Goal: Task Accomplishment & Management: Use online tool/utility

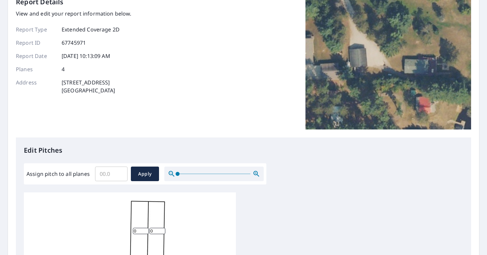
scroll to position [44, 0]
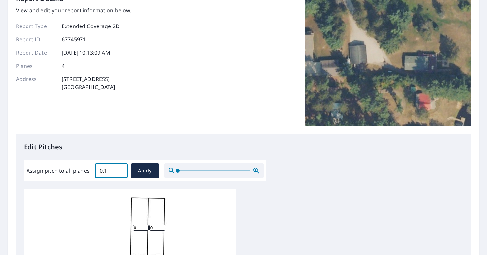
click at [121, 169] on input "0.1" at bounding box center [111, 170] width 32 height 19
click at [121, 169] on input "0.2" at bounding box center [111, 170] width 32 height 19
click at [121, 169] on input "0.3" at bounding box center [111, 170] width 32 height 19
click at [121, 169] on input "0.4" at bounding box center [111, 170] width 32 height 19
click at [121, 169] on input "0.5" at bounding box center [111, 170] width 32 height 19
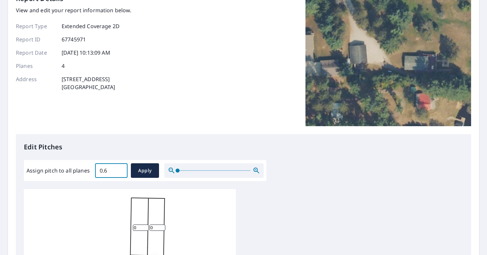
click at [121, 169] on input "0.6" at bounding box center [111, 170] width 32 height 19
click at [121, 169] on input "0.7" at bounding box center [111, 170] width 32 height 19
click at [121, 169] on input "0.8" at bounding box center [111, 170] width 32 height 19
click at [121, 169] on input "0.9" at bounding box center [111, 170] width 32 height 19
click at [121, 169] on input "1" at bounding box center [111, 170] width 32 height 19
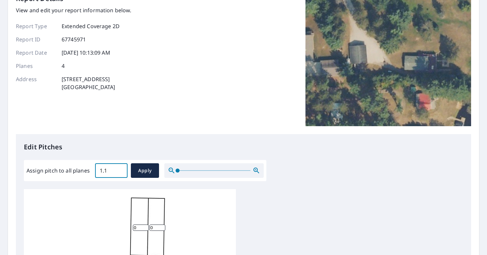
click at [121, 169] on input "1.1" at bounding box center [111, 170] width 32 height 19
click at [121, 169] on input "1.2" at bounding box center [111, 170] width 32 height 19
click at [121, 169] on input "1.3" at bounding box center [111, 170] width 32 height 19
click at [121, 169] on input "1.4" at bounding box center [111, 170] width 32 height 19
click at [121, 169] on input "1.5" at bounding box center [111, 170] width 32 height 19
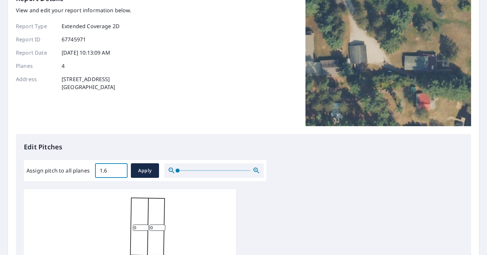
click at [121, 169] on input "1.6" at bounding box center [111, 170] width 32 height 19
click at [121, 169] on input "1.7" at bounding box center [111, 170] width 32 height 19
click at [121, 169] on input "1.8" at bounding box center [111, 170] width 32 height 19
click at [121, 169] on input "1.9" at bounding box center [111, 170] width 32 height 19
click at [121, 169] on input "2" at bounding box center [111, 170] width 32 height 19
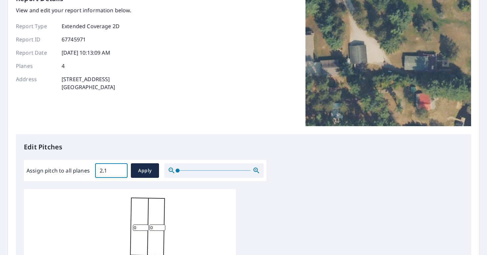
click at [121, 169] on input "2.1" at bounding box center [111, 170] width 32 height 19
click at [121, 169] on input "2.2" at bounding box center [111, 170] width 32 height 19
click at [121, 169] on input "2.3" at bounding box center [111, 170] width 32 height 19
click at [121, 169] on input "2.4" at bounding box center [111, 170] width 32 height 19
click at [121, 169] on input "2.5" at bounding box center [111, 170] width 32 height 19
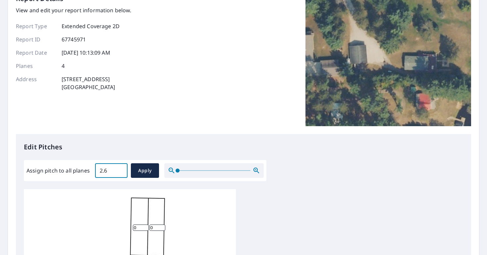
click at [121, 169] on input "2.6" at bounding box center [111, 170] width 32 height 19
click at [121, 169] on input "2.7" at bounding box center [111, 170] width 32 height 19
click at [121, 169] on input "2.8" at bounding box center [111, 170] width 32 height 19
click at [121, 169] on input "2.9" at bounding box center [111, 170] width 32 height 19
type input "3"
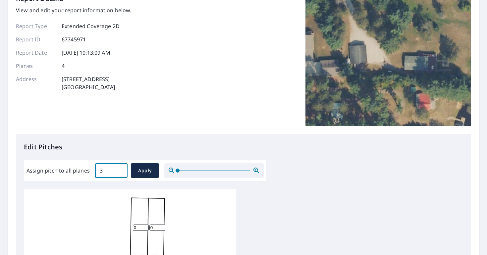
click at [121, 169] on input "3" at bounding box center [111, 170] width 32 height 19
click at [132, 170] on button "Apply" at bounding box center [145, 170] width 28 height 15
type input "3"
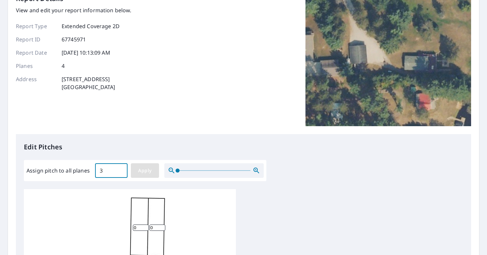
type input "3"
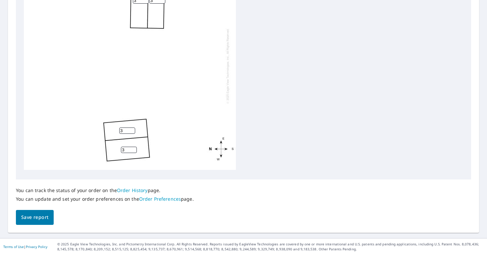
scroll to position [269, 0]
click at [38, 215] on span "Save report" at bounding box center [34, 218] width 27 height 8
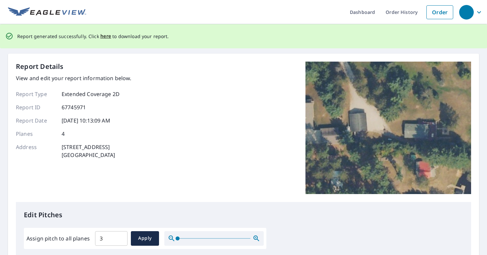
scroll to position [0, 0]
click at [106, 36] on span "here" at bounding box center [105, 36] width 11 height 8
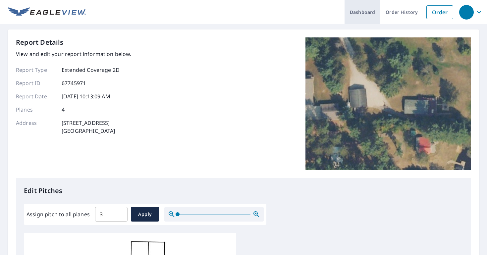
click at [347, 14] on link "Dashboard" at bounding box center [362, 12] width 36 height 24
